Goal: Information Seeking & Learning: Check status

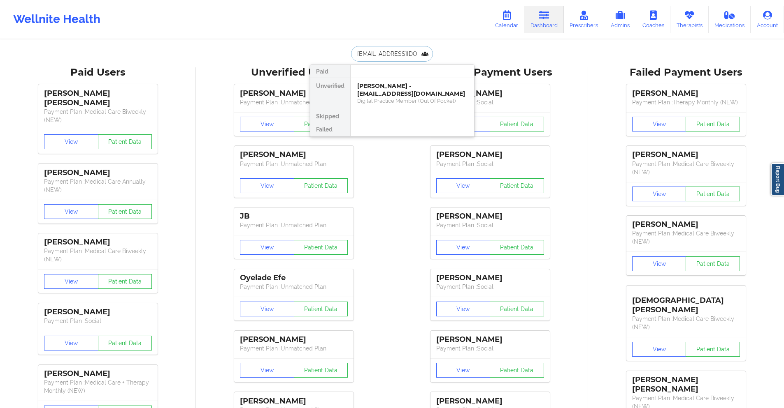
click at [411, 54] on input "[EMAIL_ADDRESS][DOMAIN_NAME]" at bounding box center [391, 54] width 81 height 16
click at [411, 54] on input "amywhite@gse.harvard.edu" at bounding box center [391, 54] width 81 height 16
paste input "[EMAIL_ADDRESS][DOMAIN_NAME]"
type input "[EMAIL_ADDRESS][DOMAIN_NAME]"
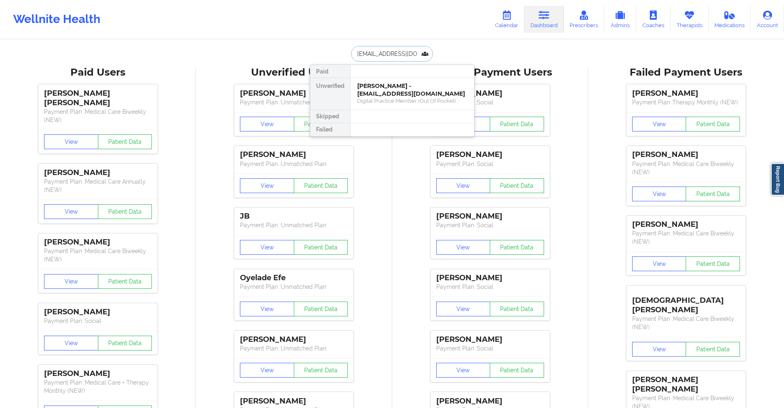
scroll to position [0, 11]
click at [418, 98] on div "Digital Practice Member (Out Of Pocket)" at bounding box center [412, 100] width 110 height 7
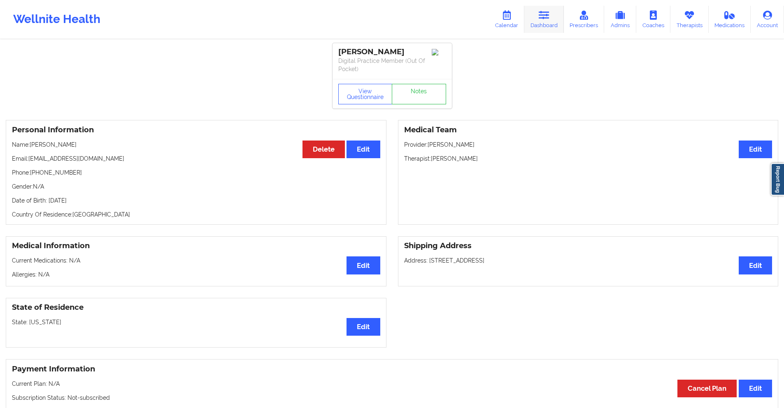
click at [547, 16] on icon at bounding box center [543, 15] width 11 height 9
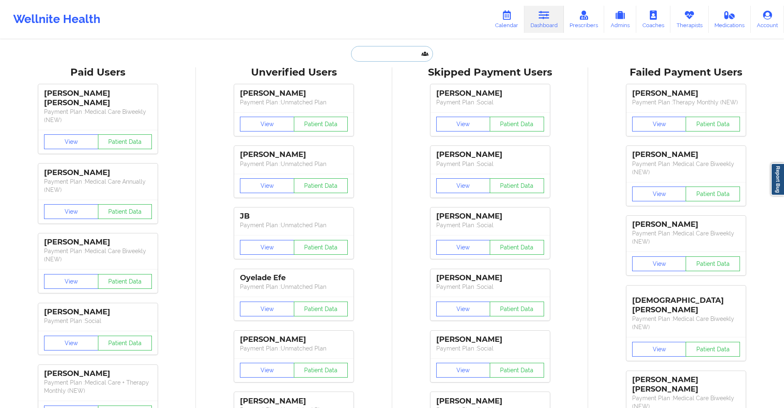
click at [400, 53] on input "text" at bounding box center [391, 54] width 81 height 16
paste input "[EMAIL_ADDRESS][DOMAIN_NAME]"
type input "[EMAIL_ADDRESS][DOMAIN_NAME]"
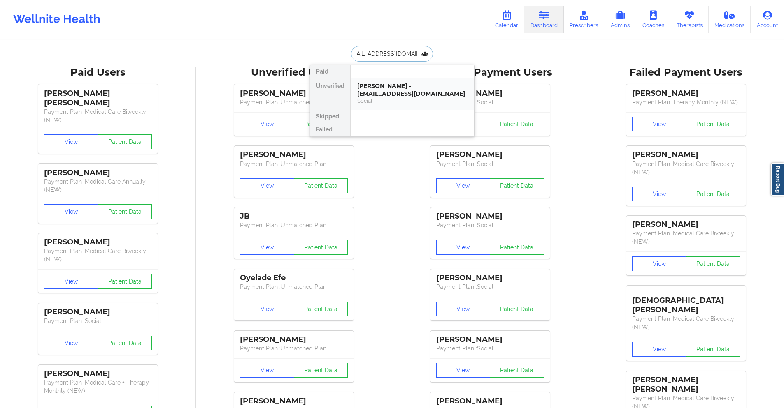
click at [402, 83] on div "Kamryn Jorgensen - kjorgensen0905@gmail.com" at bounding box center [412, 89] width 110 height 15
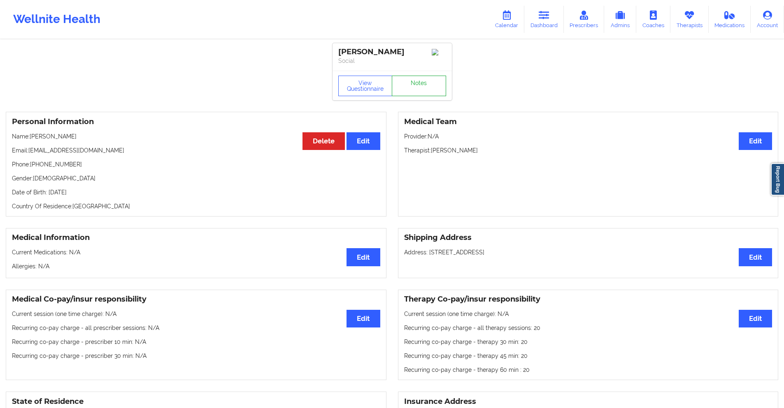
click at [413, 88] on link "Notes" at bounding box center [419, 86] width 54 height 21
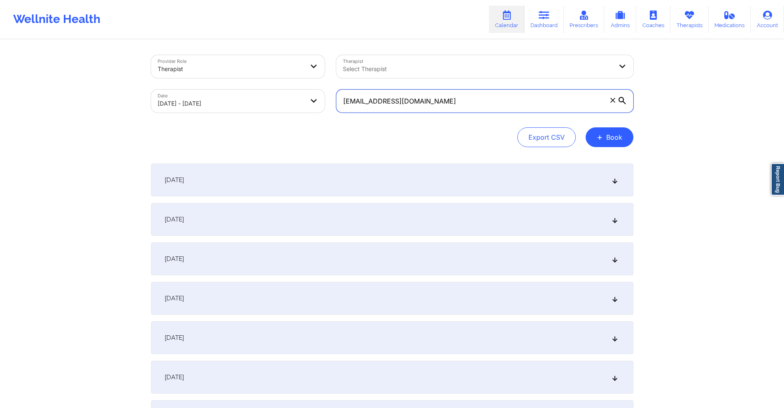
click at [465, 101] on input "[EMAIL_ADDRESS][DOMAIN_NAME]" at bounding box center [484, 101] width 297 height 23
paste input "kjorgensen0905"
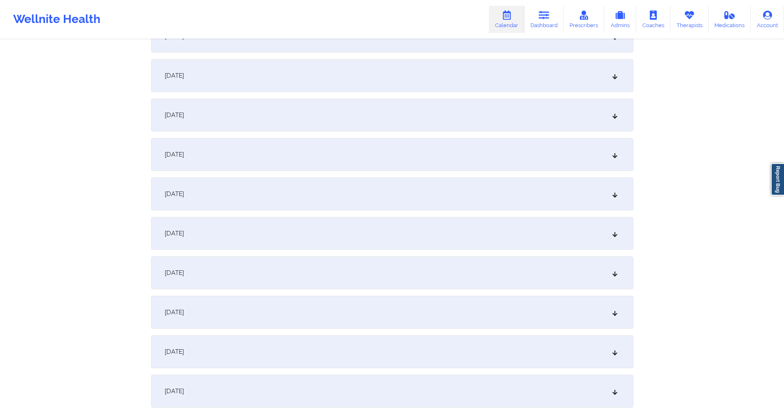
scroll to position [1399, 0]
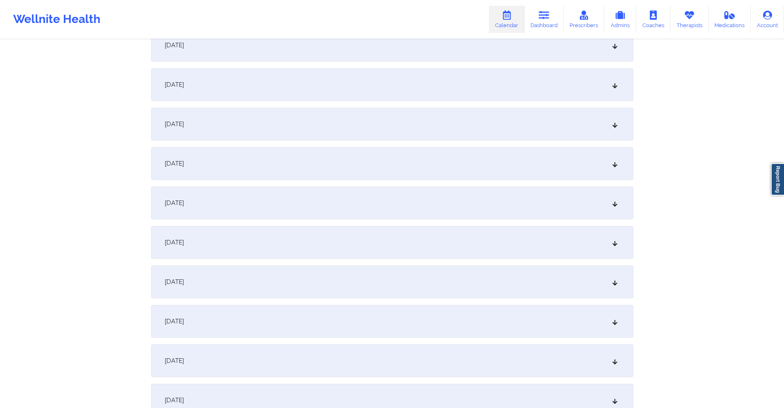
click at [283, 121] on div "[DATE]" at bounding box center [392, 124] width 482 height 33
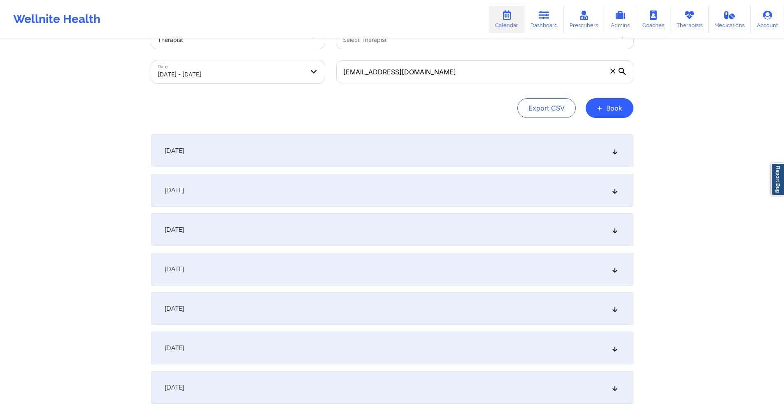
scroll to position [0, 0]
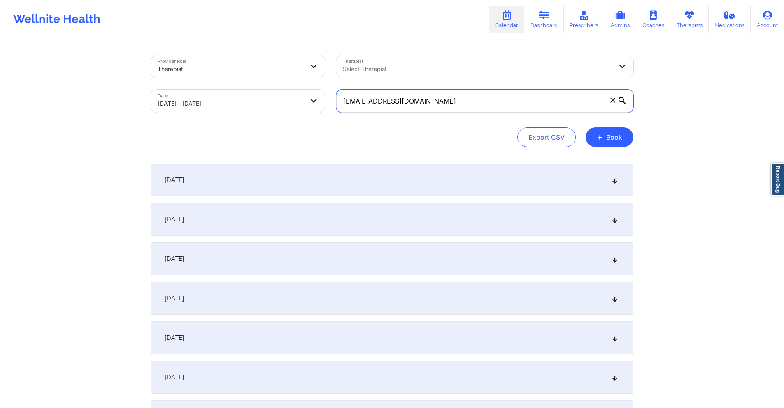
click at [445, 102] on input "[EMAIL_ADDRESS][DOMAIN_NAME]" at bounding box center [484, 101] width 297 height 23
paste input "jordan.whitehead298"
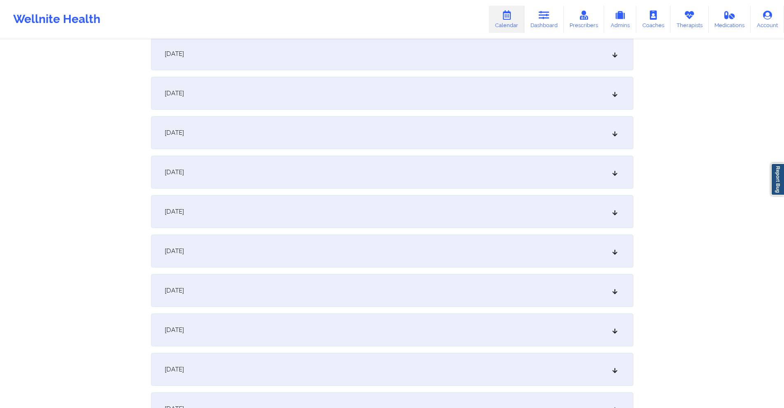
scroll to position [494, 0]
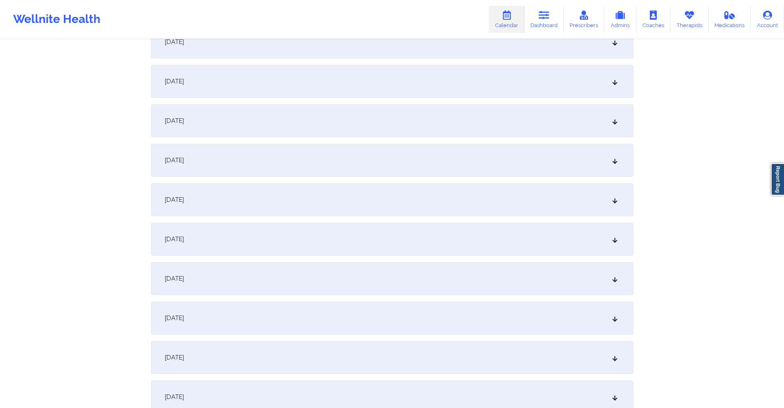
click at [288, 57] on div "[DATE]" at bounding box center [392, 42] width 482 height 33
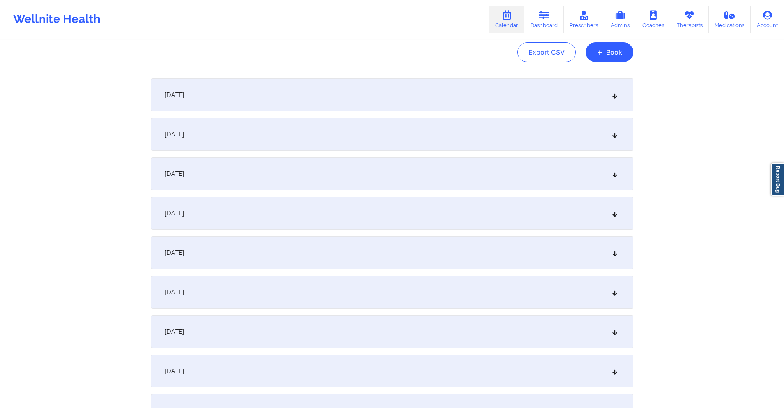
scroll to position [0, 0]
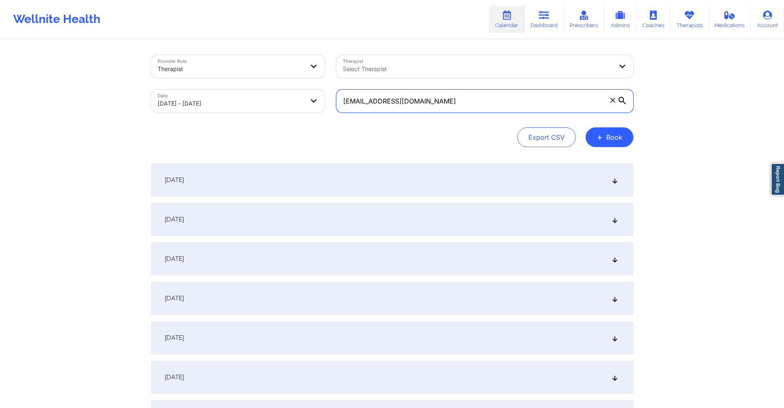
click at [541, 104] on input "[EMAIL_ADDRESS][DOMAIN_NAME]" at bounding box center [484, 101] width 297 height 23
paste input ""From [DATE] session From [DATE] session From [DATE] session From [DATE] sessio…"
paste input "mhtrobman"
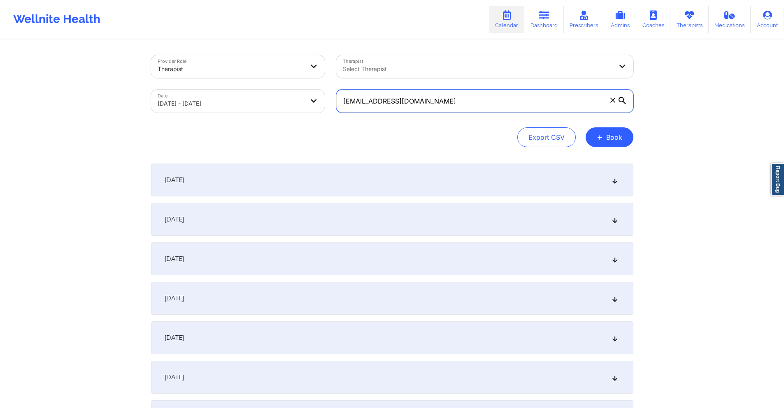
scroll to position [206, 0]
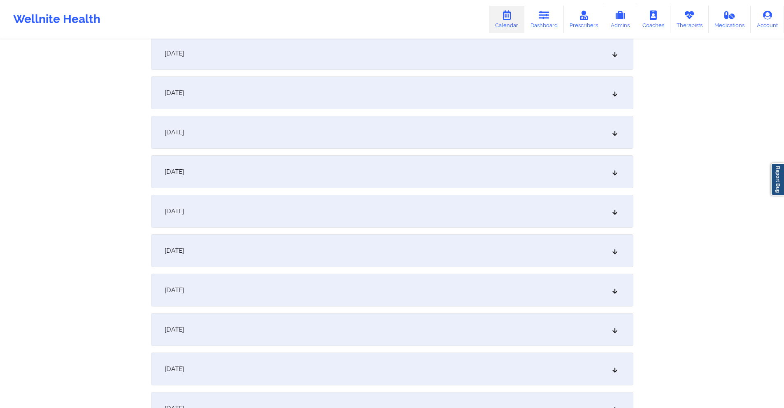
type input "[EMAIL_ADDRESS][DOMAIN_NAME]"
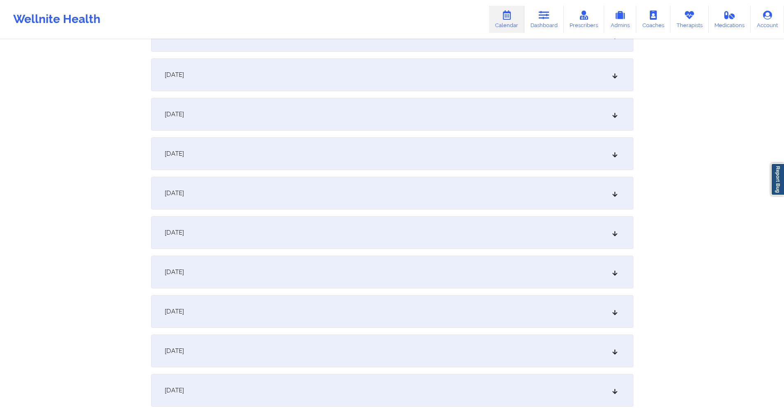
click at [296, 77] on div "[DATE]" at bounding box center [392, 74] width 482 height 33
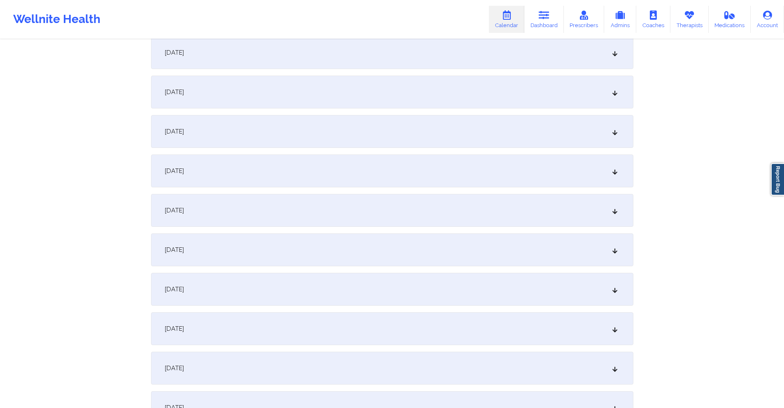
scroll to position [1851, 0]
click at [306, 290] on div "[DATE]" at bounding box center [392, 288] width 482 height 33
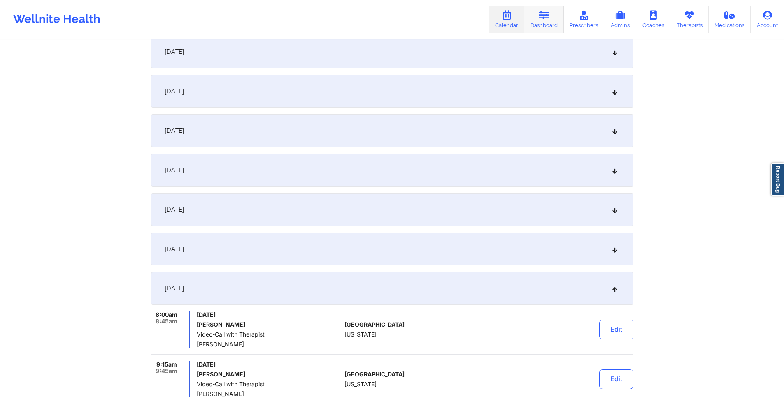
click at [543, 16] on icon at bounding box center [543, 15] width 11 height 9
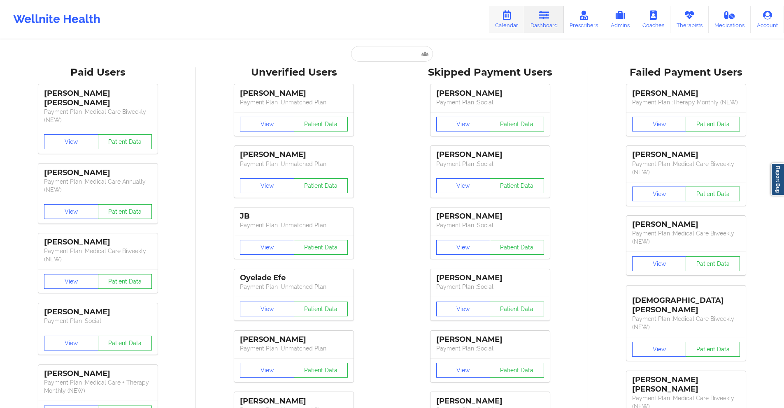
click at [507, 16] on icon at bounding box center [506, 15] width 11 height 9
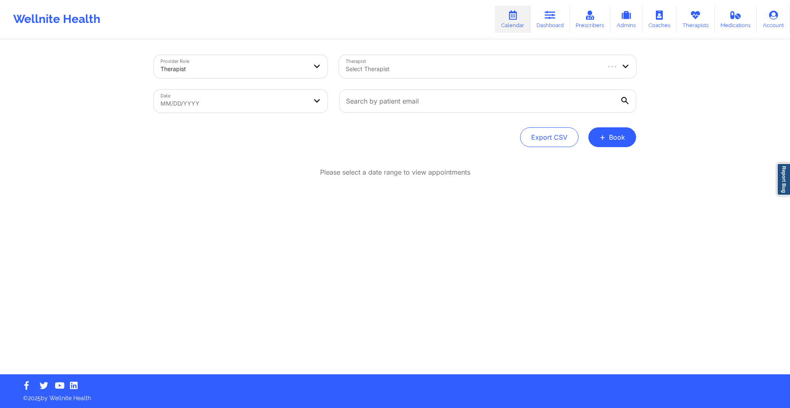
click at [295, 103] on body "Wellnite Health Calendar Dashboard Prescribers Admins Coaches Therapists Medica…" at bounding box center [395, 204] width 790 height 408
select select "2025-8"
select select "2025-9"
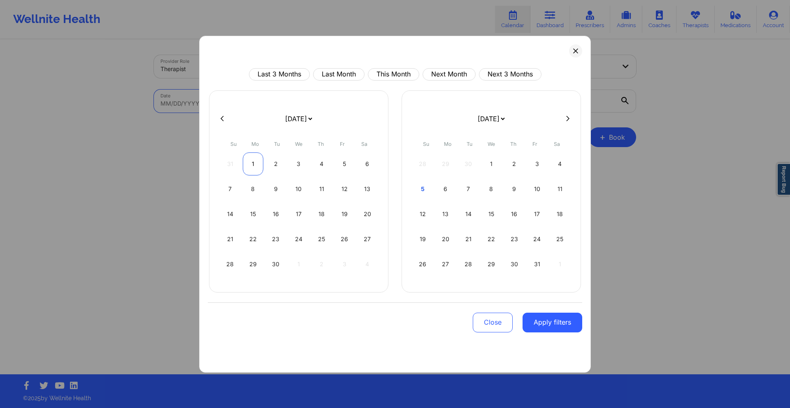
click at [255, 161] on div "1" at bounding box center [253, 164] width 21 height 23
select select "2025-8"
select select "2025-9"
select select "2025-8"
select select "2025-9"
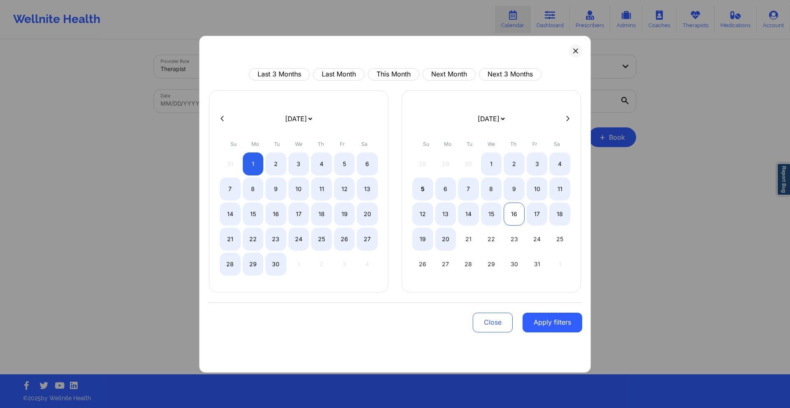
select select "2025-8"
select select "2025-9"
select select "2025-8"
select select "2025-9"
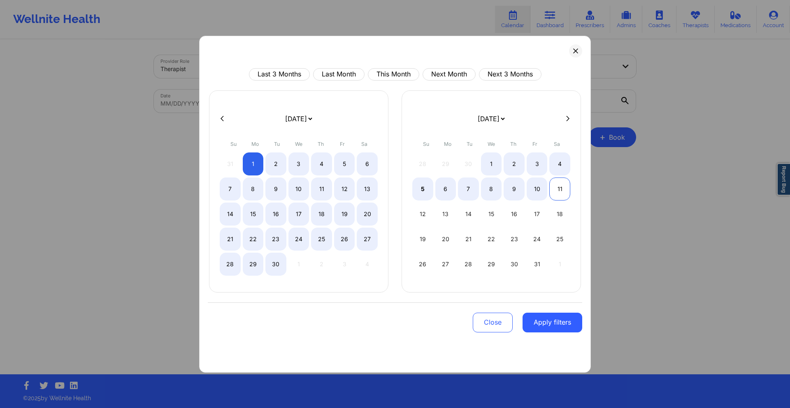
select select "2025-8"
select select "2025-9"
click at [557, 190] on div "11" at bounding box center [559, 189] width 21 height 23
select select "2025-8"
select select "2025-9"
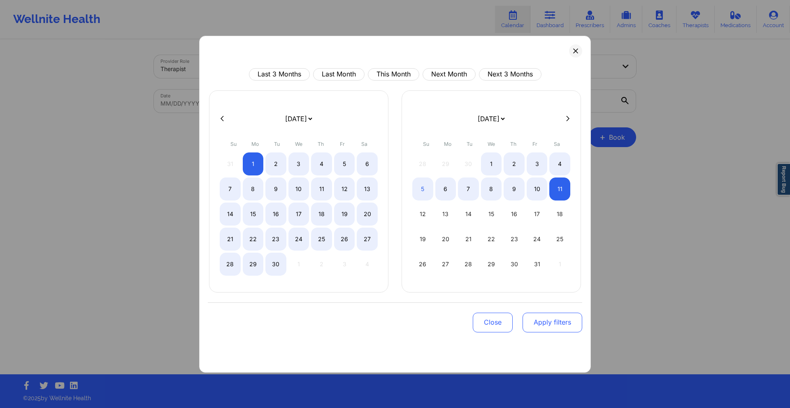
click at [552, 322] on button "Apply filters" at bounding box center [552, 323] width 60 height 20
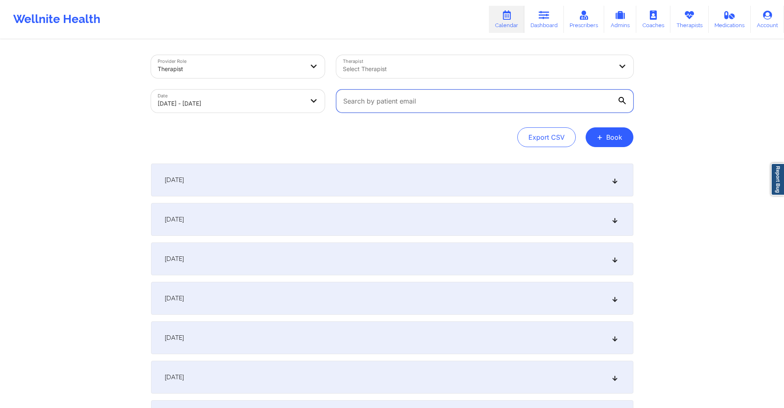
click at [423, 104] on input "text" at bounding box center [484, 101] width 297 height 23
paste input "[EMAIL_ADDRESS][DOMAIN_NAME]"
type input "[EMAIL_ADDRESS][DOMAIN_NAME]"
